Goal: Task Accomplishment & Management: Use online tool/utility

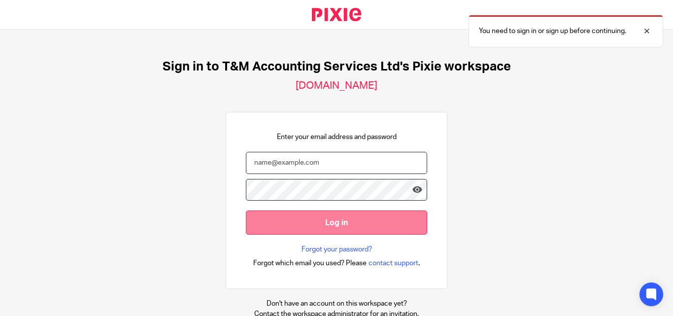
type input "jo.saunders@tandmthebookkeepers.co.uk"
click at [285, 216] on input "Log in" at bounding box center [336, 222] width 181 height 24
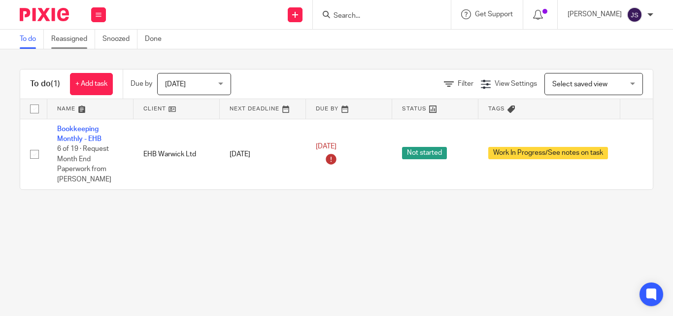
click at [69, 39] on link "Reassigned" at bounding box center [73, 39] width 44 height 19
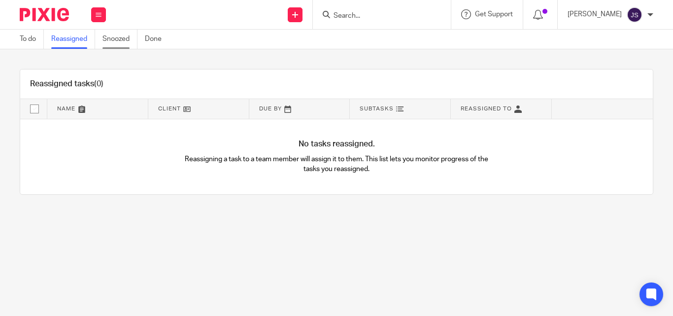
click at [123, 39] on link "Snoozed" at bounding box center [119, 39] width 35 height 19
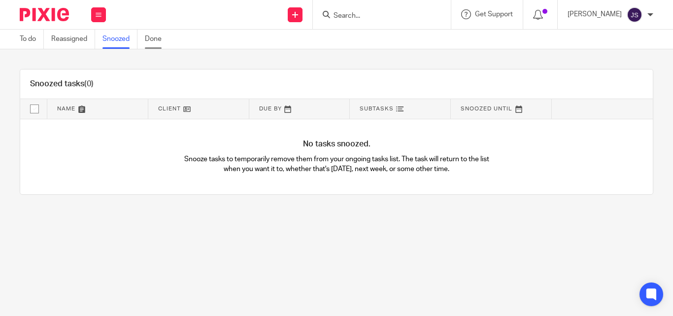
click at [153, 41] on link "Done" at bounding box center [157, 39] width 24 height 19
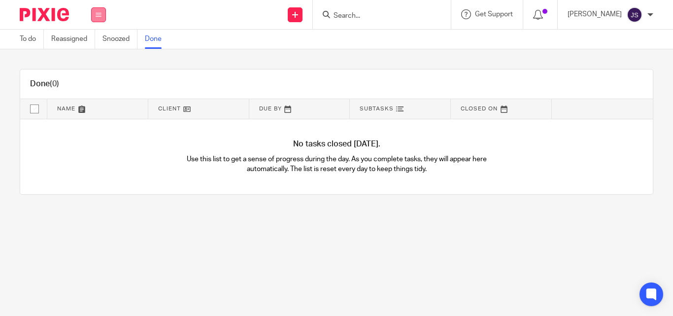
click at [98, 16] on icon at bounding box center [99, 15] width 6 height 6
click at [95, 60] on link "Email" at bounding box center [93, 60] width 16 height 7
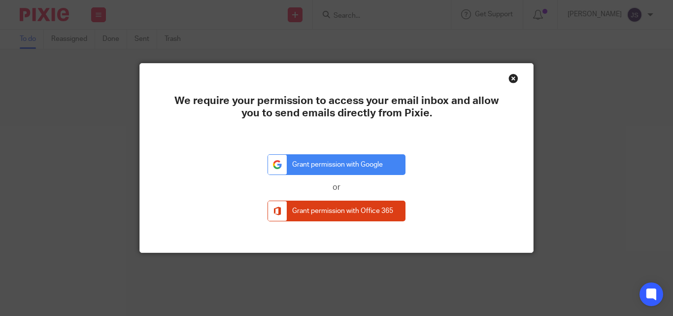
click at [508, 80] on div "Close this dialog window" at bounding box center [513, 78] width 10 height 10
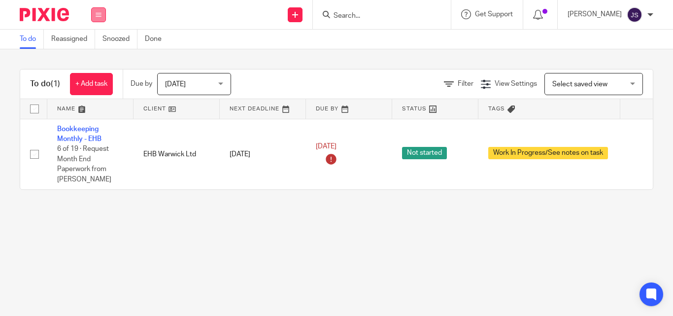
click at [94, 15] on button at bounding box center [98, 14] width 15 height 15
click at [99, 75] on link "Clients" at bounding box center [96, 74] width 22 height 7
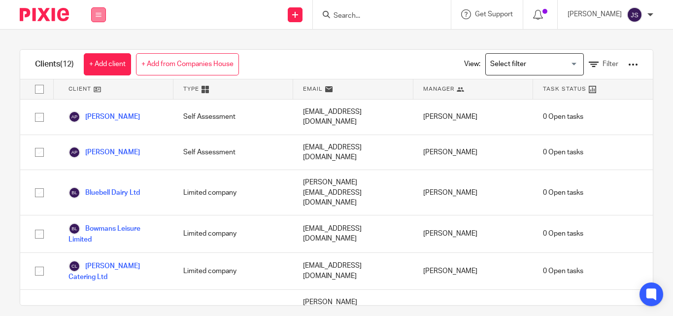
click at [95, 14] on button at bounding box center [98, 14] width 15 height 15
click at [98, 92] on link "Team" at bounding box center [93, 89] width 16 height 7
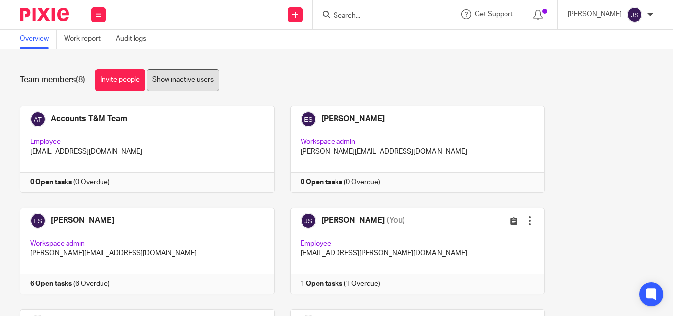
click at [178, 81] on link "Show inactive users" at bounding box center [183, 80] width 72 height 22
click at [76, 81] on h1 "Team members (15)" at bounding box center [55, 80] width 70 height 10
click at [84, 40] on link "Work report" at bounding box center [86, 39] width 44 height 19
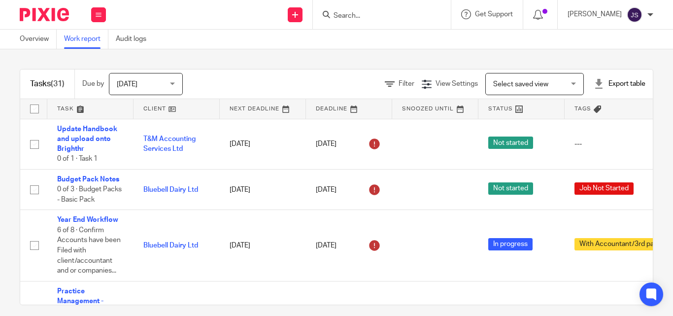
click at [169, 85] on span "Today" at bounding box center [143, 83] width 52 height 21
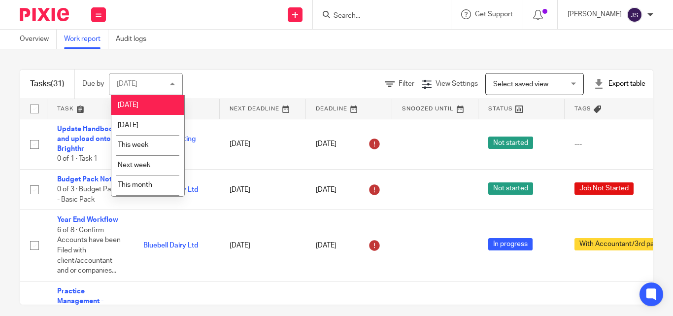
click at [237, 63] on div "Tasks (31) Due by Today Today Today Tomorrow This week Next week This month Nex…" at bounding box center [336, 182] width 673 height 266
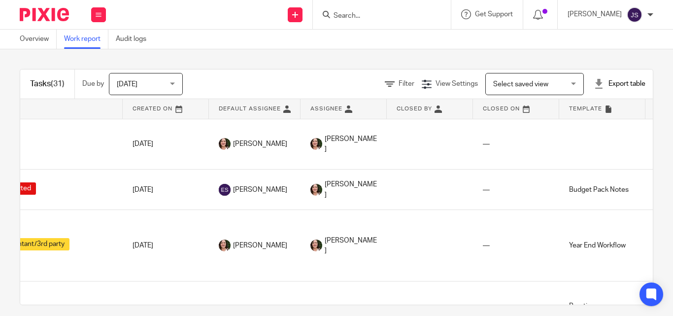
scroll to position [197, 597]
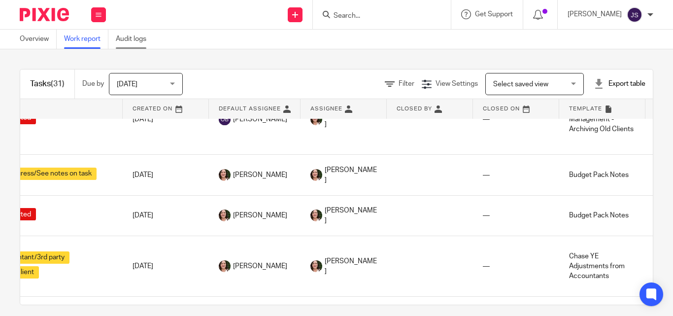
click at [127, 37] on link "Audit logs" at bounding box center [135, 39] width 38 height 19
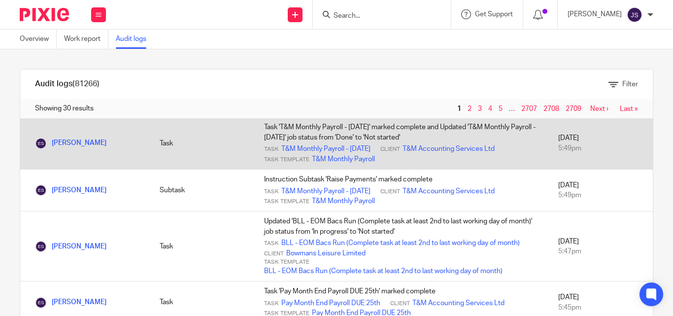
scroll to position [49, 0]
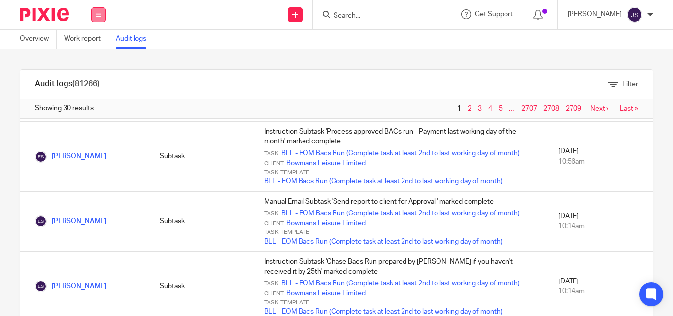
click at [94, 16] on button at bounding box center [98, 14] width 15 height 15
click at [101, 103] on link "Reports" at bounding box center [97, 103] width 25 height 7
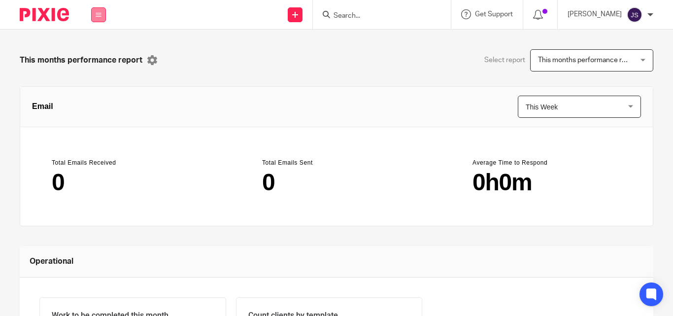
click at [98, 13] on icon at bounding box center [99, 15] width 6 height 6
click at [100, 74] on link "Clients" at bounding box center [96, 74] width 22 height 7
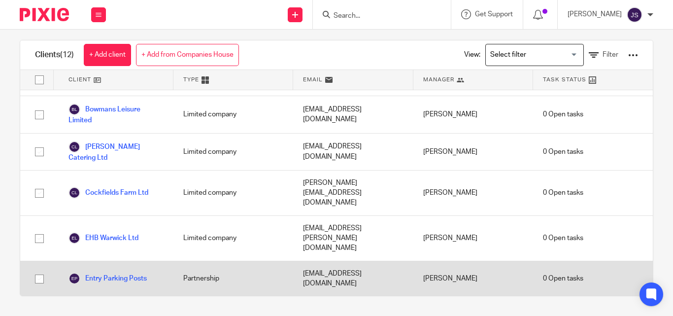
scroll to position [61, 0]
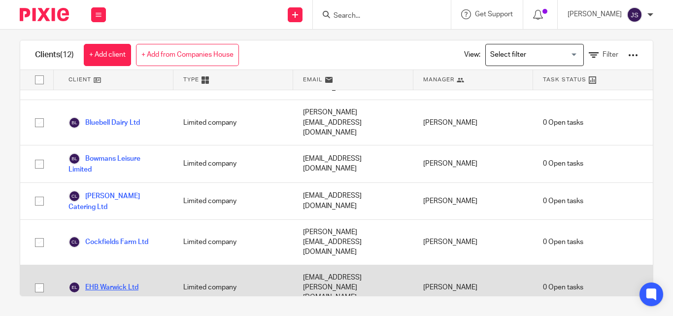
click at [123, 281] on link "EHB Warwick Ltd" at bounding box center [103, 287] width 70 height 12
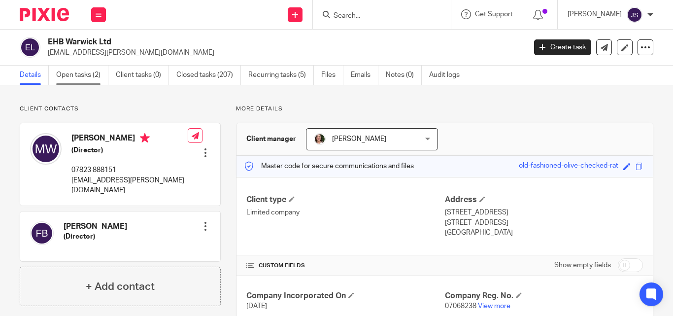
click at [71, 73] on link "Open tasks (2)" at bounding box center [82, 74] width 52 height 19
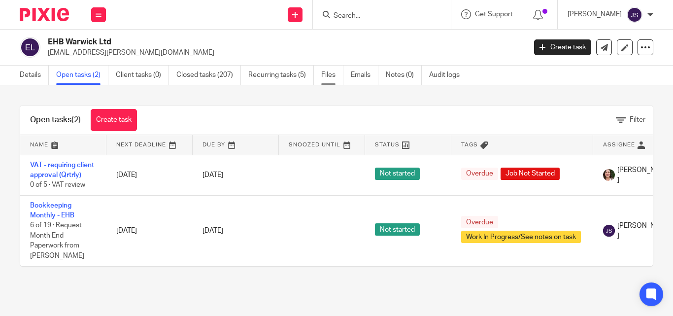
click at [336, 75] on link "Files" at bounding box center [332, 74] width 22 height 19
click at [367, 77] on link "Emails" at bounding box center [365, 74] width 28 height 19
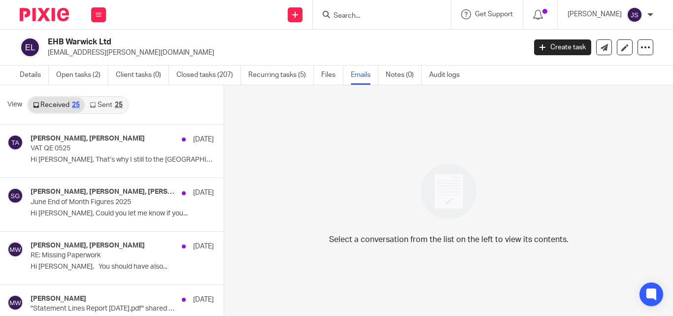
click at [106, 102] on link "Sent 25" at bounding box center [106, 105] width 42 height 16
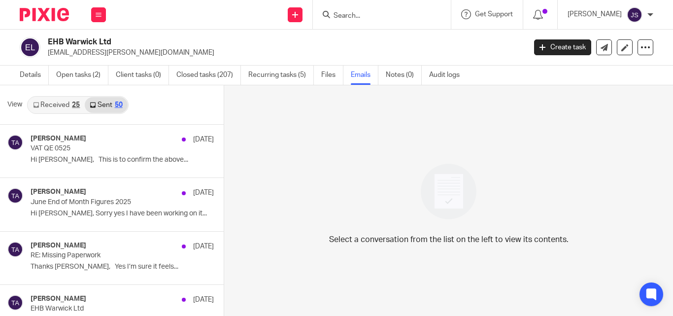
click at [46, 99] on link "Received 25" at bounding box center [56, 105] width 57 height 16
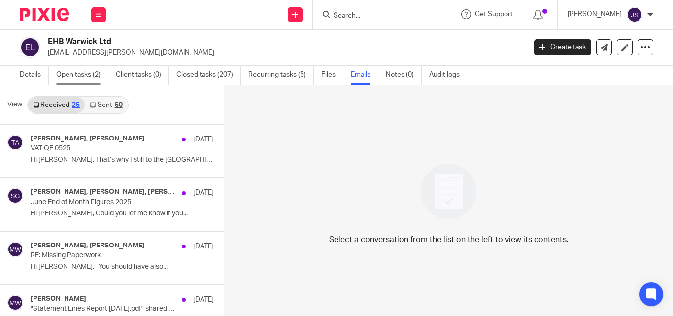
click at [88, 77] on link "Open tasks (2)" at bounding box center [82, 74] width 52 height 19
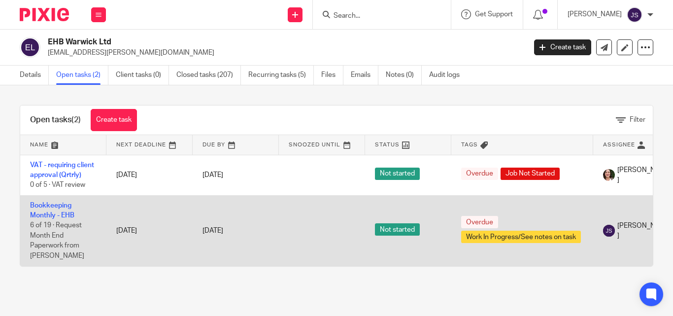
click at [320, 247] on td at bounding box center [322, 230] width 86 height 70
click at [60, 213] on link "Bookkeeping Monthly - EHB" at bounding box center [52, 210] width 44 height 17
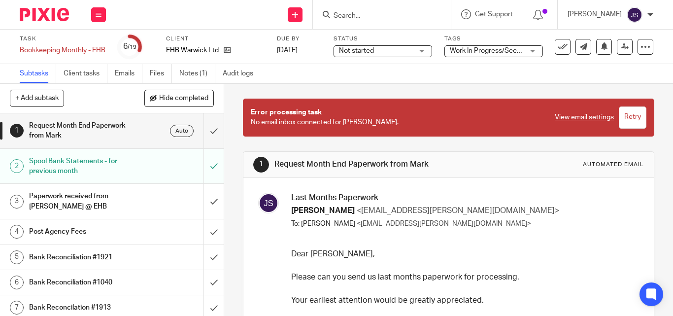
scroll to position [32, 0]
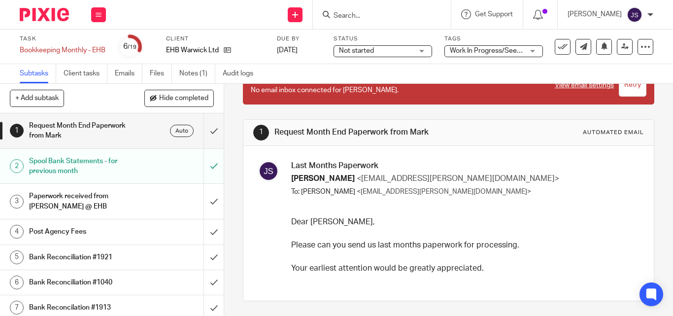
click at [396, 273] on p "Your earliest attention would be greatly appreciated." at bounding box center [463, 267] width 345 height 11
click at [86, 203] on h1 "Paperwork received from [PERSON_NAME] @ EHB" at bounding box center [84, 201] width 110 height 25
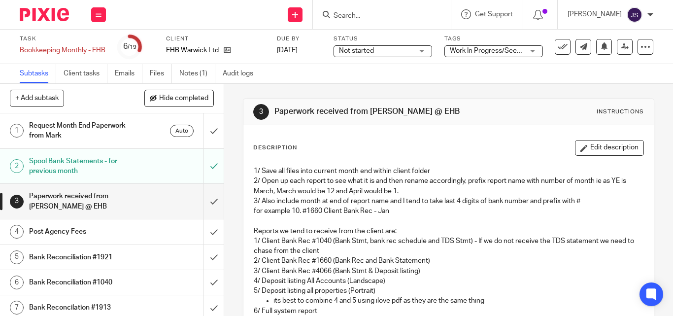
click at [307, 182] on p "2/ Open up each report to see what it is and then rename accordingly, prefix re…" at bounding box center [449, 186] width 390 height 20
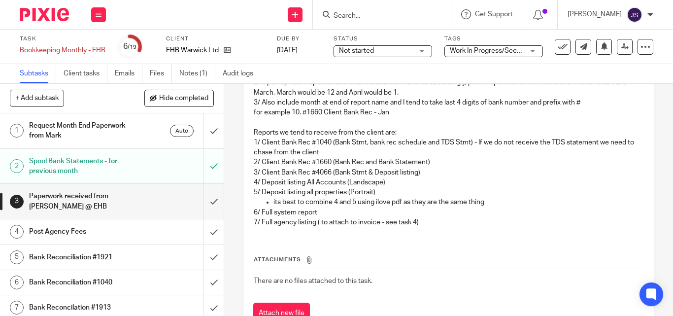
scroll to position [137, 0]
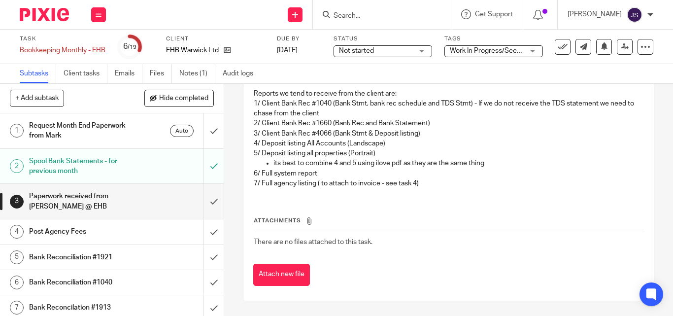
click at [112, 212] on h1 "Paperwork received from [PERSON_NAME] @ EHB" at bounding box center [84, 201] width 110 height 25
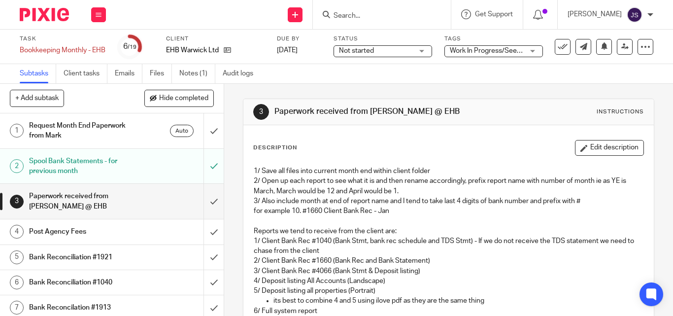
click at [117, 231] on h1 "Post Agency Fees" at bounding box center [84, 231] width 110 height 15
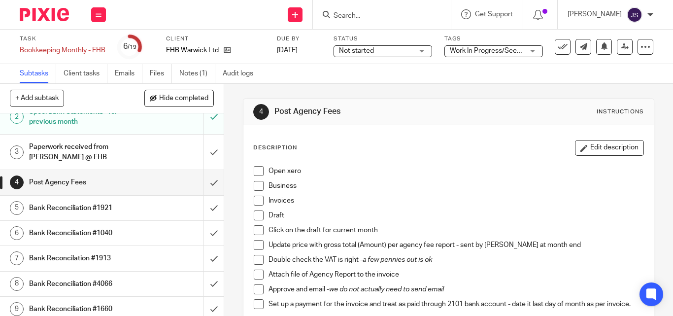
scroll to position [98, 0]
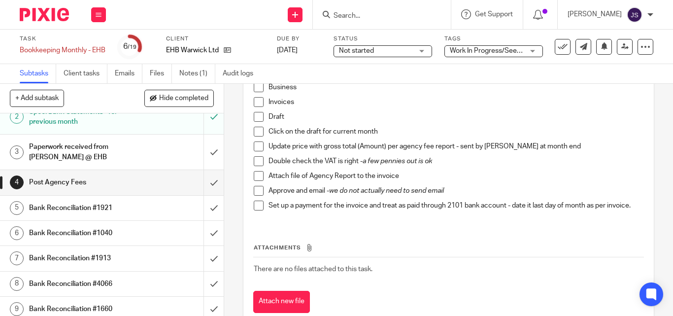
click at [146, 208] on div "Bank Reconciliation #1921" at bounding box center [111, 207] width 165 height 15
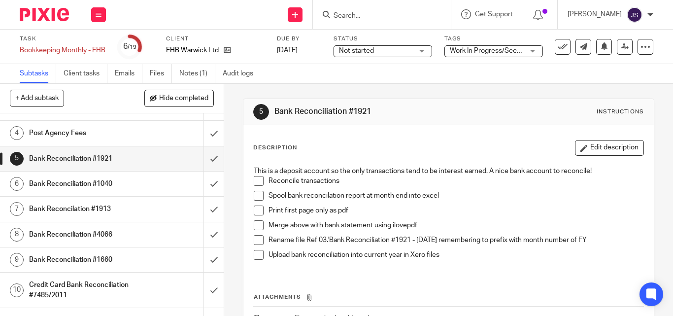
scroll to position [76, 0]
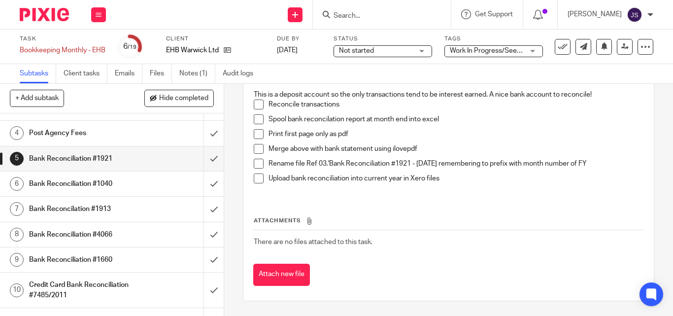
click at [135, 187] on div "Bank Reconciliation #1040" at bounding box center [111, 183] width 165 height 15
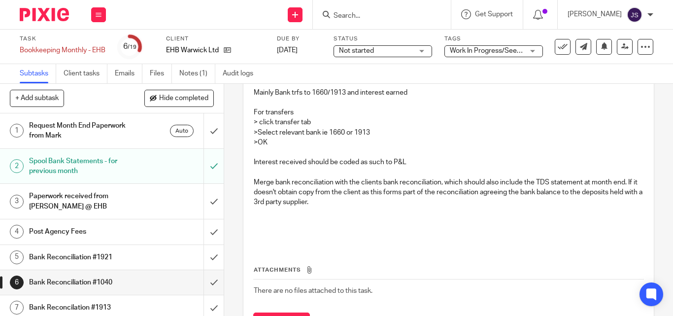
scroll to position [98, 0]
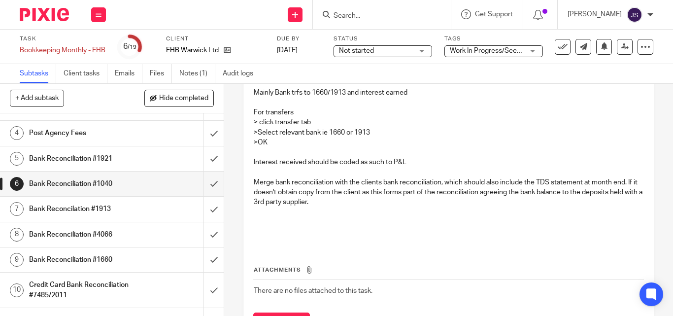
click at [112, 262] on h1 "Bank Reconciliation #1660" at bounding box center [84, 259] width 110 height 15
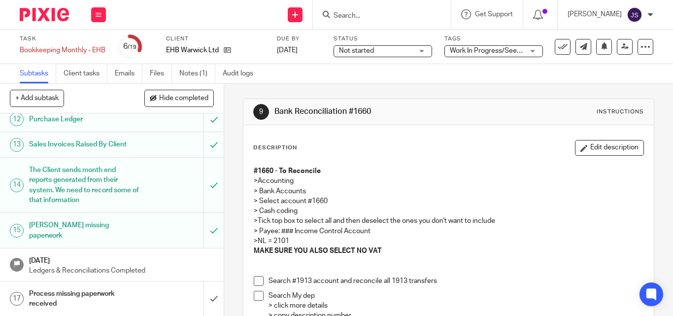
scroll to position [396, 0]
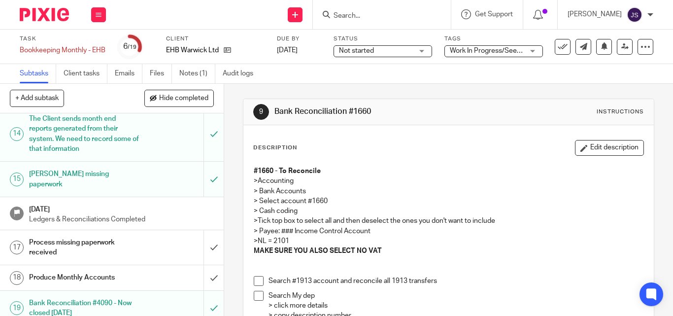
click at [115, 300] on h1 "Bank Reconciliation #4090 - Now closed [DATE]" at bounding box center [84, 307] width 110 height 25
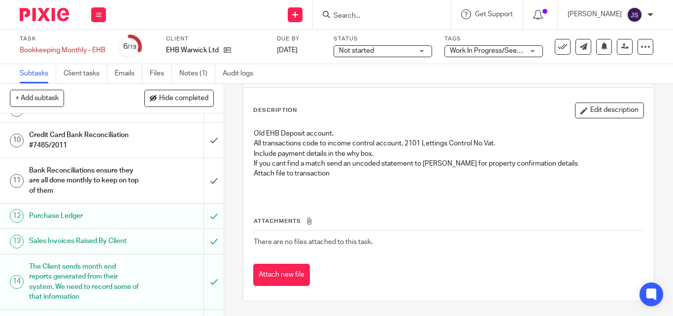
scroll to position [199, 0]
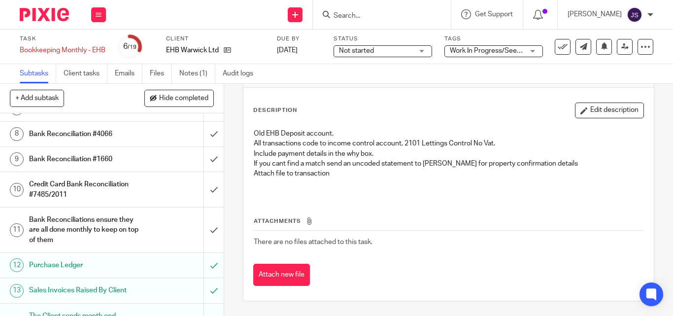
click at [119, 230] on h1 "Bank Reconciliations ensure they are all done monthly to keep on top of them" at bounding box center [84, 229] width 110 height 35
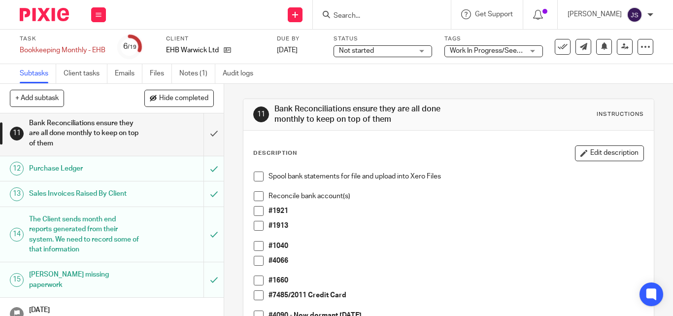
scroll to position [197, 0]
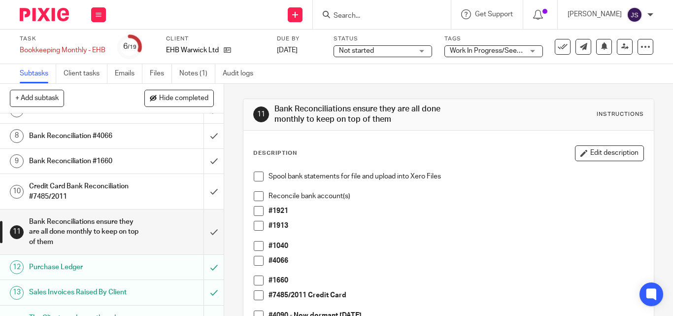
click at [113, 162] on h1 "Bank Reconciliation #1660" at bounding box center [84, 161] width 110 height 15
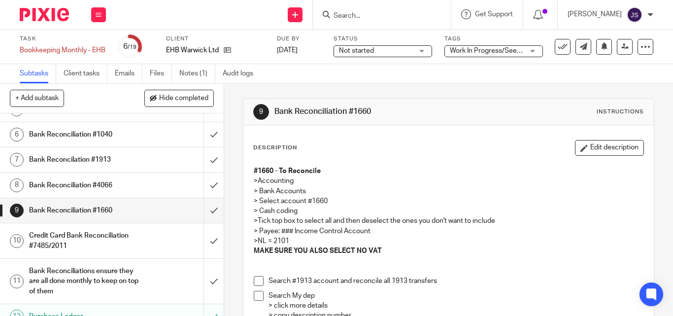
scroll to position [246, 0]
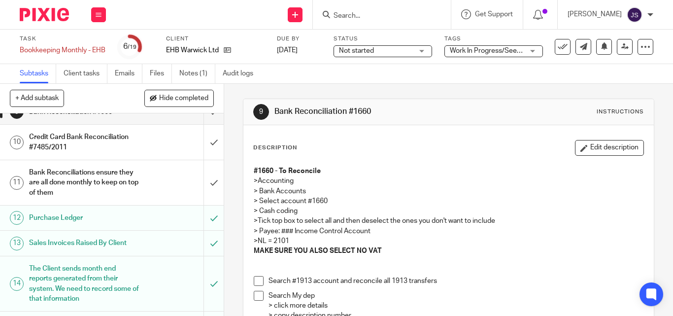
drag, startPoint x: 349, startPoint y: 192, endPoint x: 374, endPoint y: 236, distance: 50.9
click at [374, 236] on p ">NL = 2101" at bounding box center [449, 241] width 390 height 10
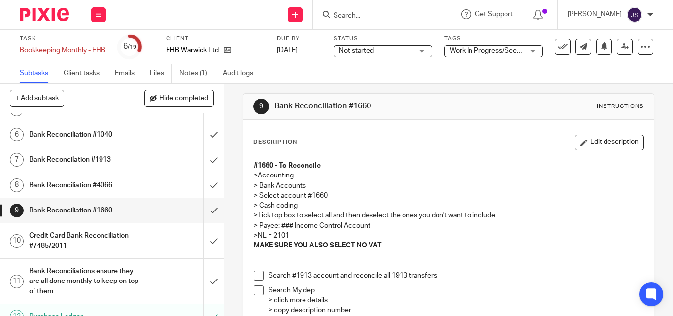
scroll to position [0, 0]
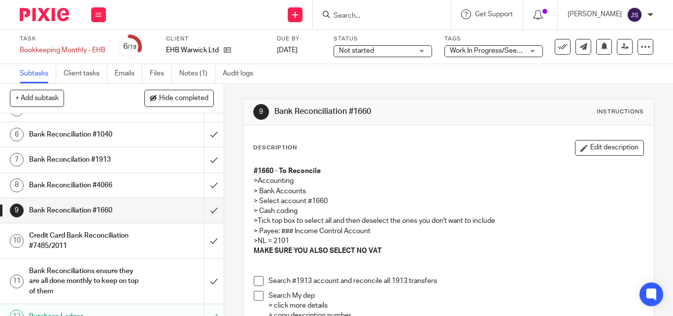
click at [513, 205] on p "> Select account #1660" at bounding box center [449, 201] width 390 height 10
click at [384, 179] on p ">Accounting" at bounding box center [449, 181] width 390 height 10
click at [641, 45] on icon at bounding box center [645, 47] width 10 height 10
click at [621, 70] on span "See template in use" at bounding box center [605, 71] width 61 height 7
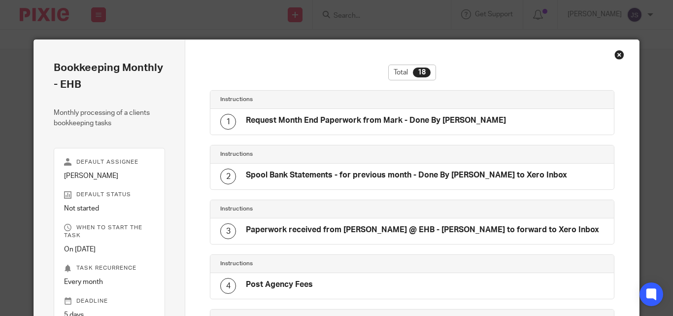
scroll to position [197, 0]
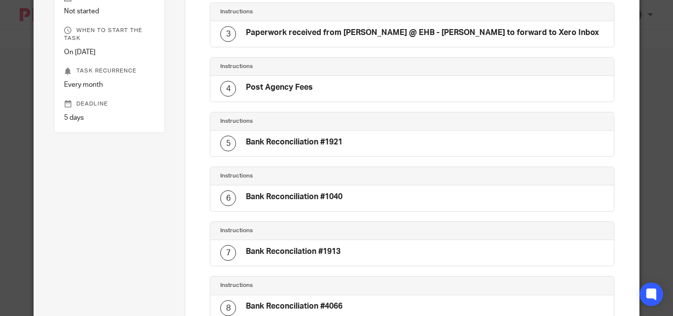
click at [315, 195] on h4 "Bank Reconciliation #1040" at bounding box center [294, 197] width 97 height 10
click at [301, 258] on div "Bank Reconcilation #1913" at bounding box center [293, 252] width 95 height 13
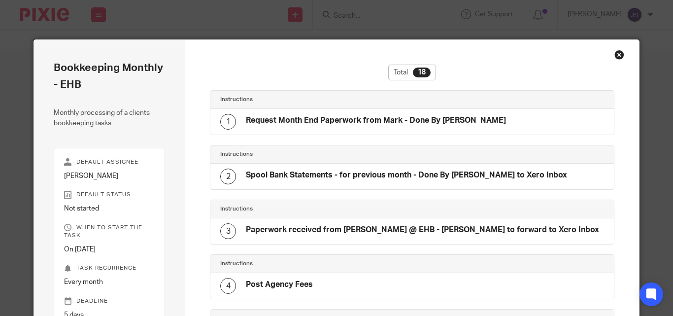
click at [614, 56] on div "Close this dialog window" at bounding box center [619, 55] width 10 height 10
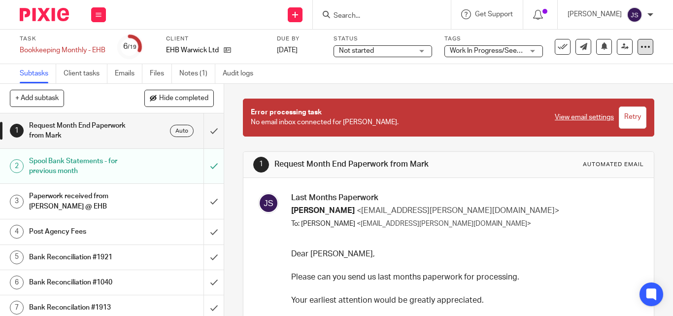
click at [641, 44] on icon at bounding box center [645, 47] width 10 height 10
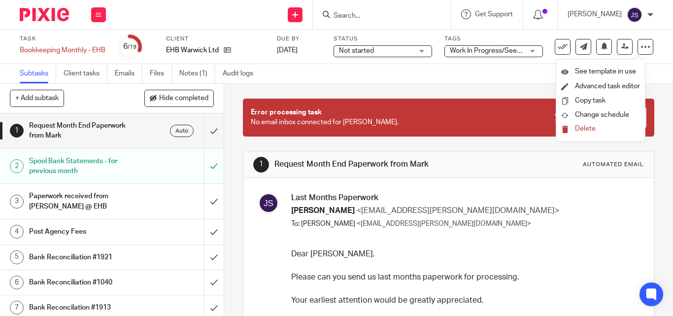
click at [559, 224] on div "Jo Saunders <jo.saunders@tandmthebookkeepers.co.uk> To: Mark Wade <mark.wade@eh…" at bounding box center [463, 216] width 345 height 23
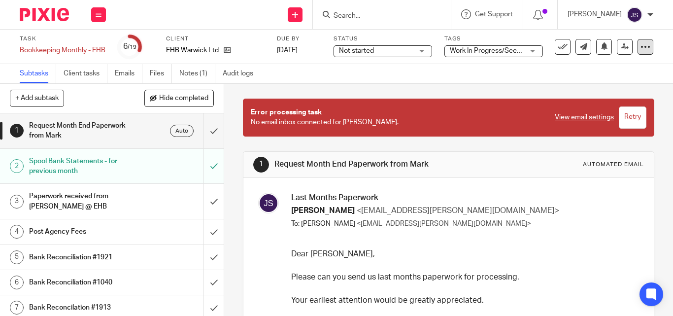
click at [640, 46] on icon at bounding box center [645, 47] width 10 height 10
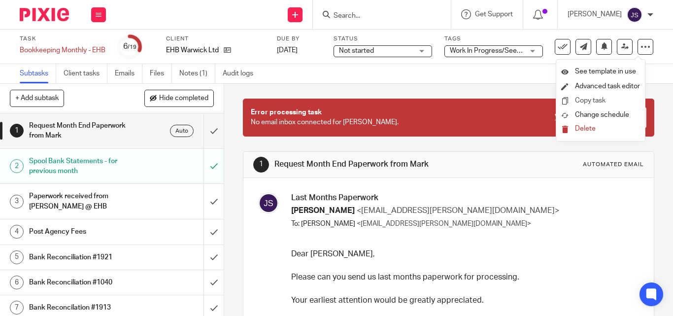
click at [608, 101] on li "Copy task" at bounding box center [600, 101] width 79 height 14
click at [580, 251] on p "Dear Mark," at bounding box center [463, 253] width 345 height 11
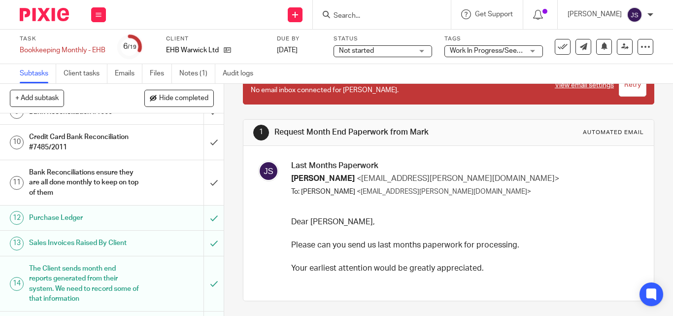
scroll to position [197, 0]
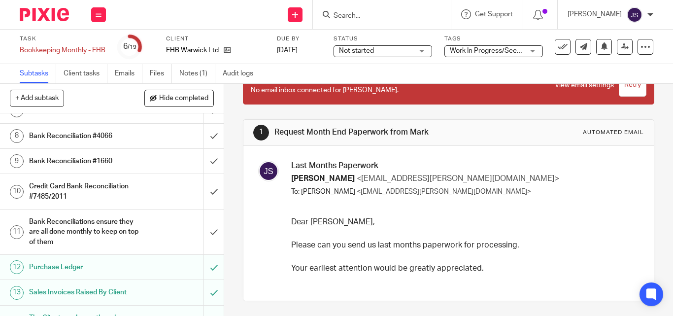
click at [83, 159] on h1 "Bank Reconciliation #1660" at bounding box center [84, 161] width 110 height 15
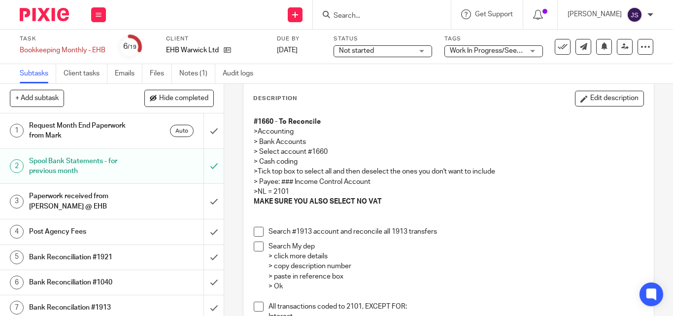
scroll to position [148, 0]
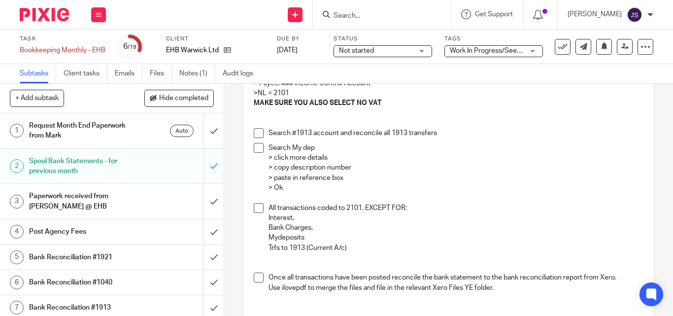
click at [311, 130] on p "Search #1913 account and reconcile all 1913 transfers" at bounding box center [455, 133] width 375 height 10
click at [306, 157] on p "> click more details" at bounding box center [455, 158] width 375 height 10
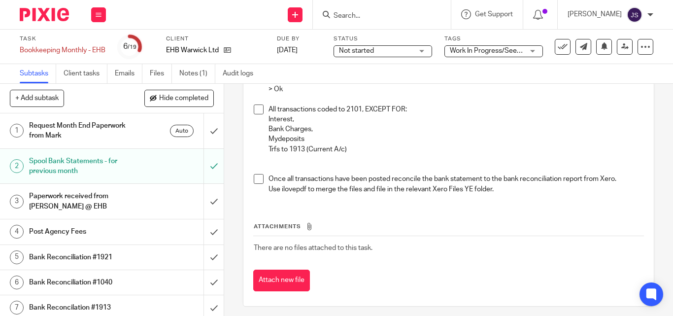
scroll to position [197, 0]
